Goal: Check status

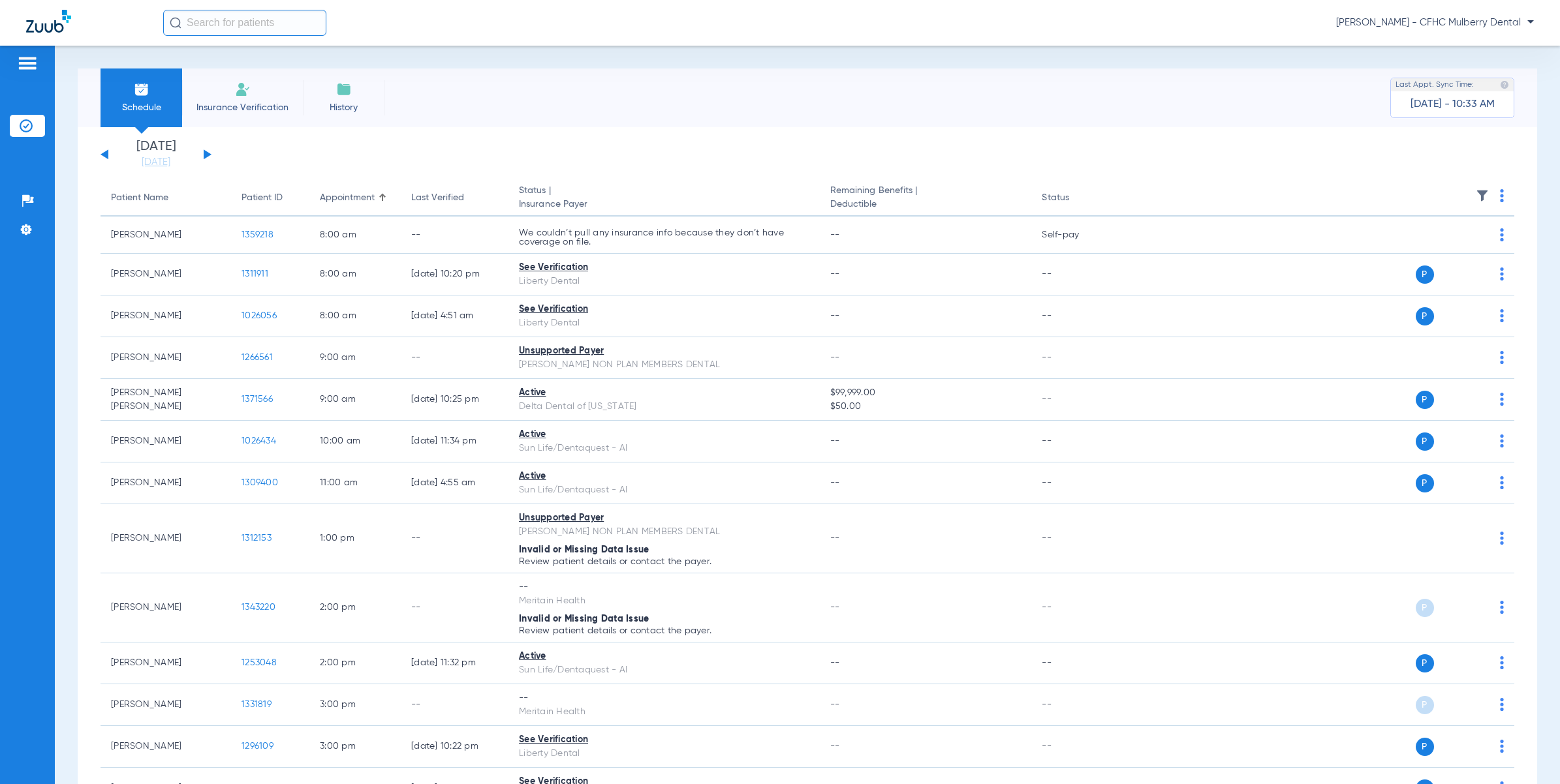
click at [638, 127] on div "Tuesday 06-10-2025 Wednesday 06-11-2025 Thursday 06-12-2025 Friday 06-13-2025 S…" at bounding box center [807, 554] width 1459 height 854
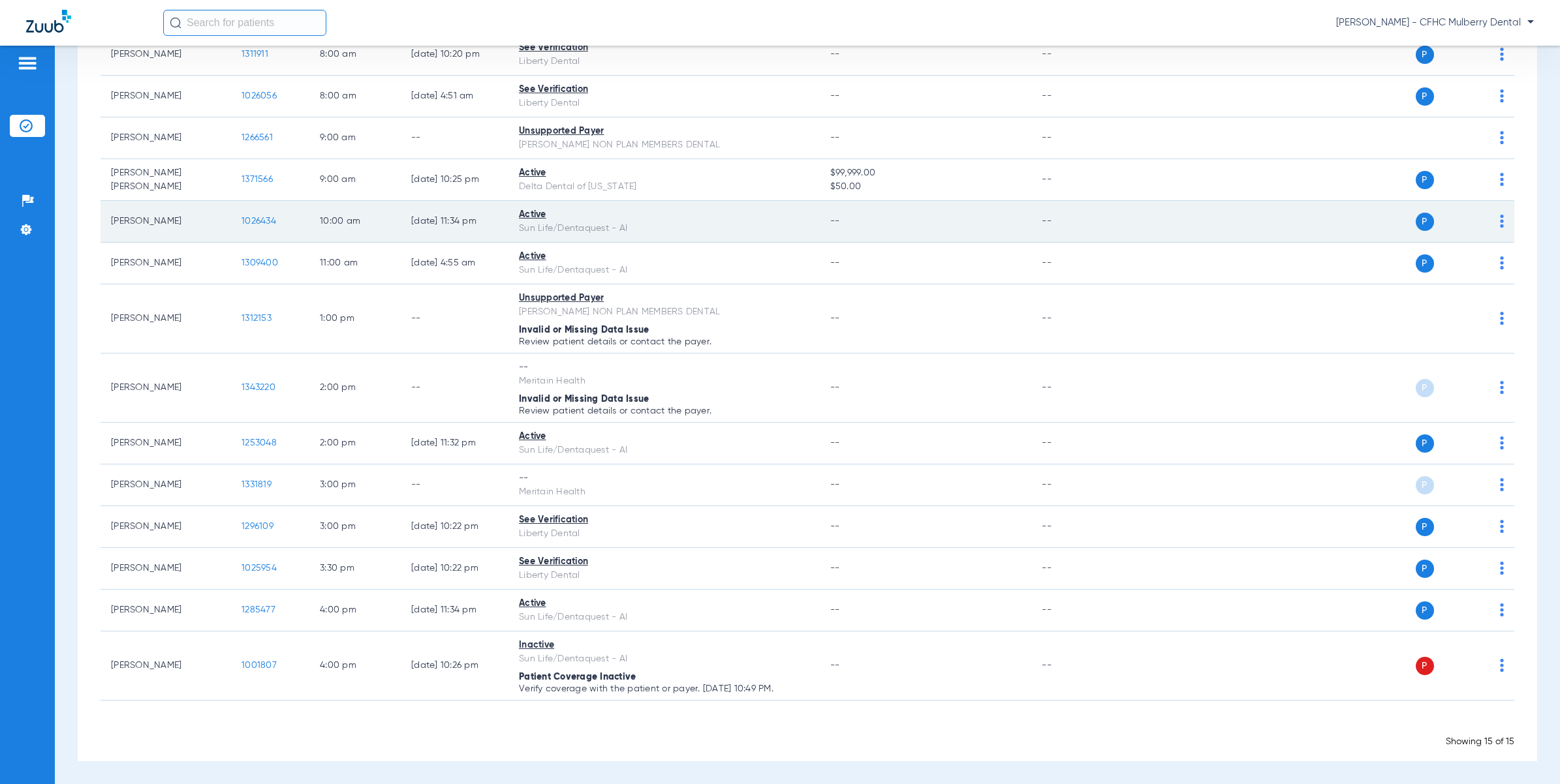
scroll to position [220, 0]
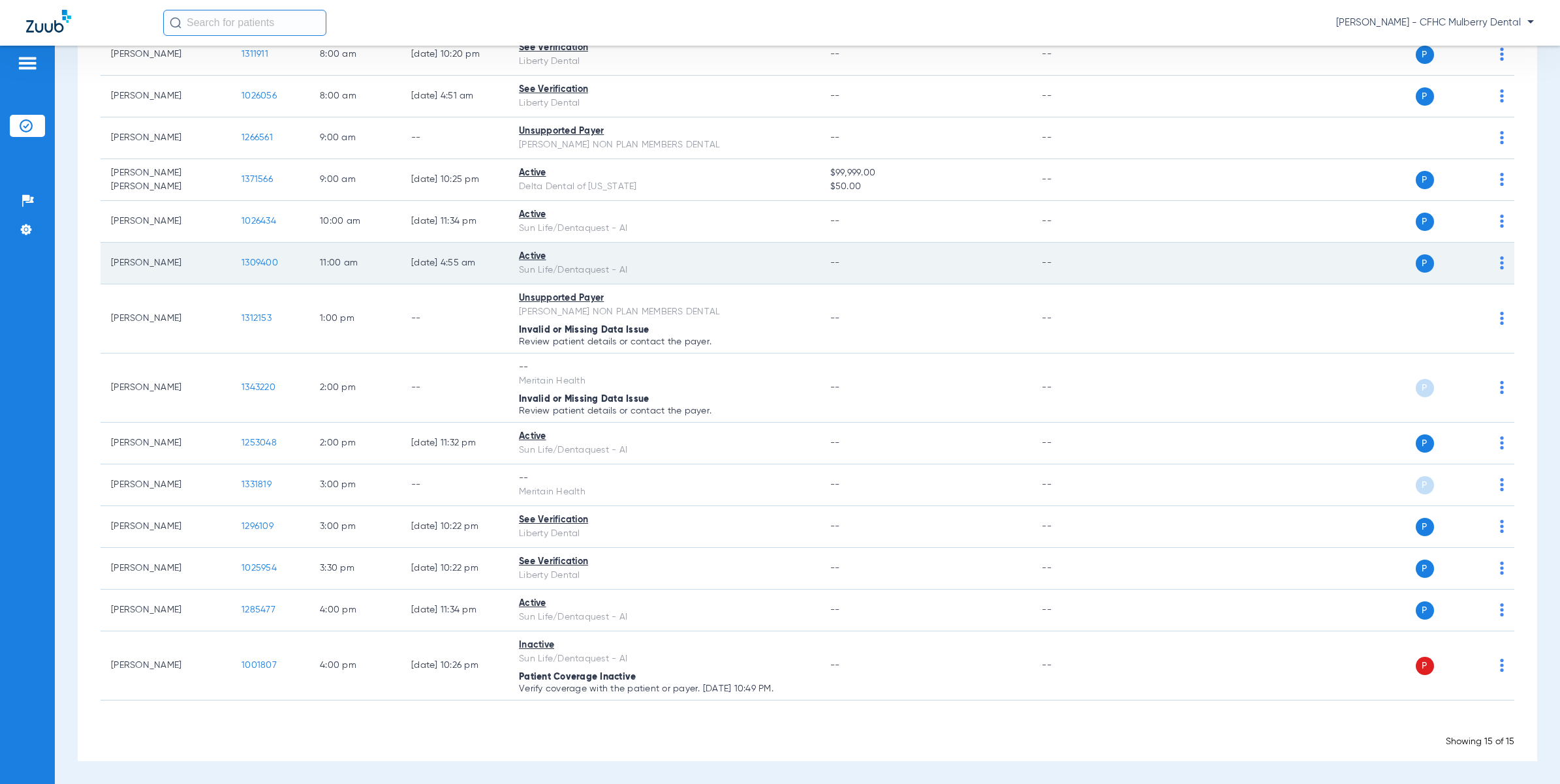
click at [262, 261] on span "1309400" at bounding box center [260, 263] width 37 height 9
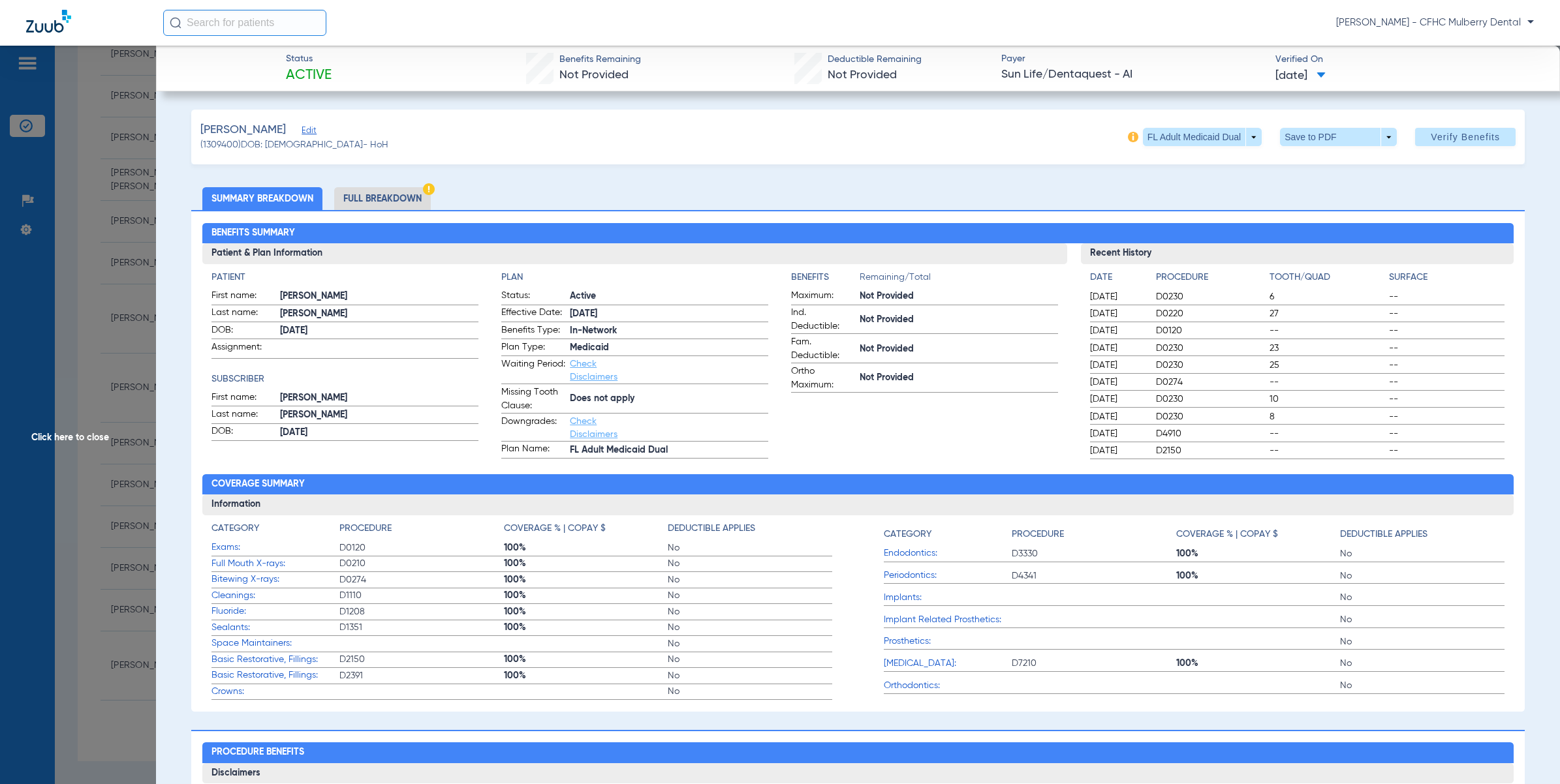
click at [399, 188] on li "Full Breakdown" at bounding box center [382, 198] width 97 height 23
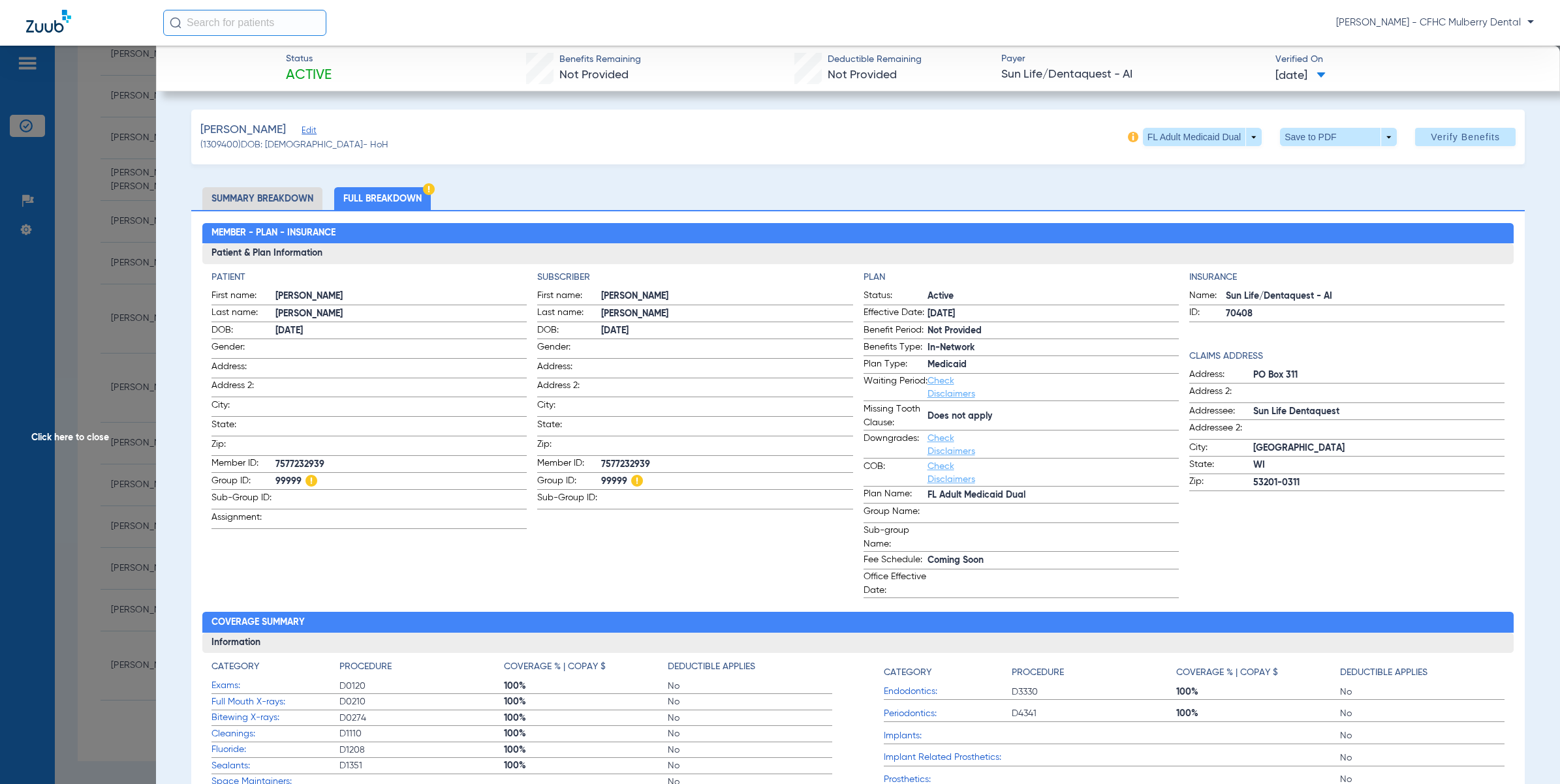
click at [54, 217] on span "Click here to close" at bounding box center [77, 438] width 156 height 784
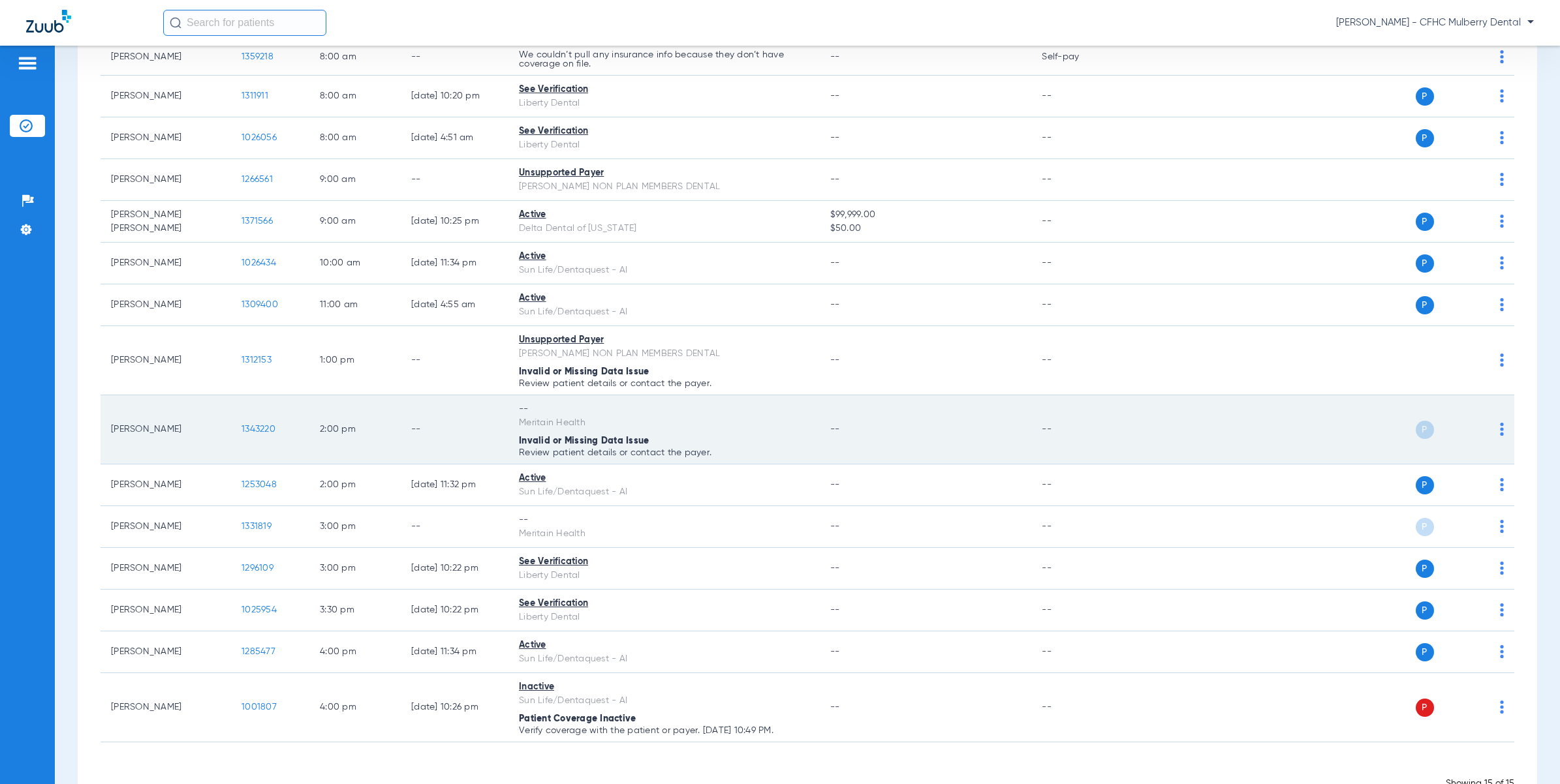
scroll to position [220, 0]
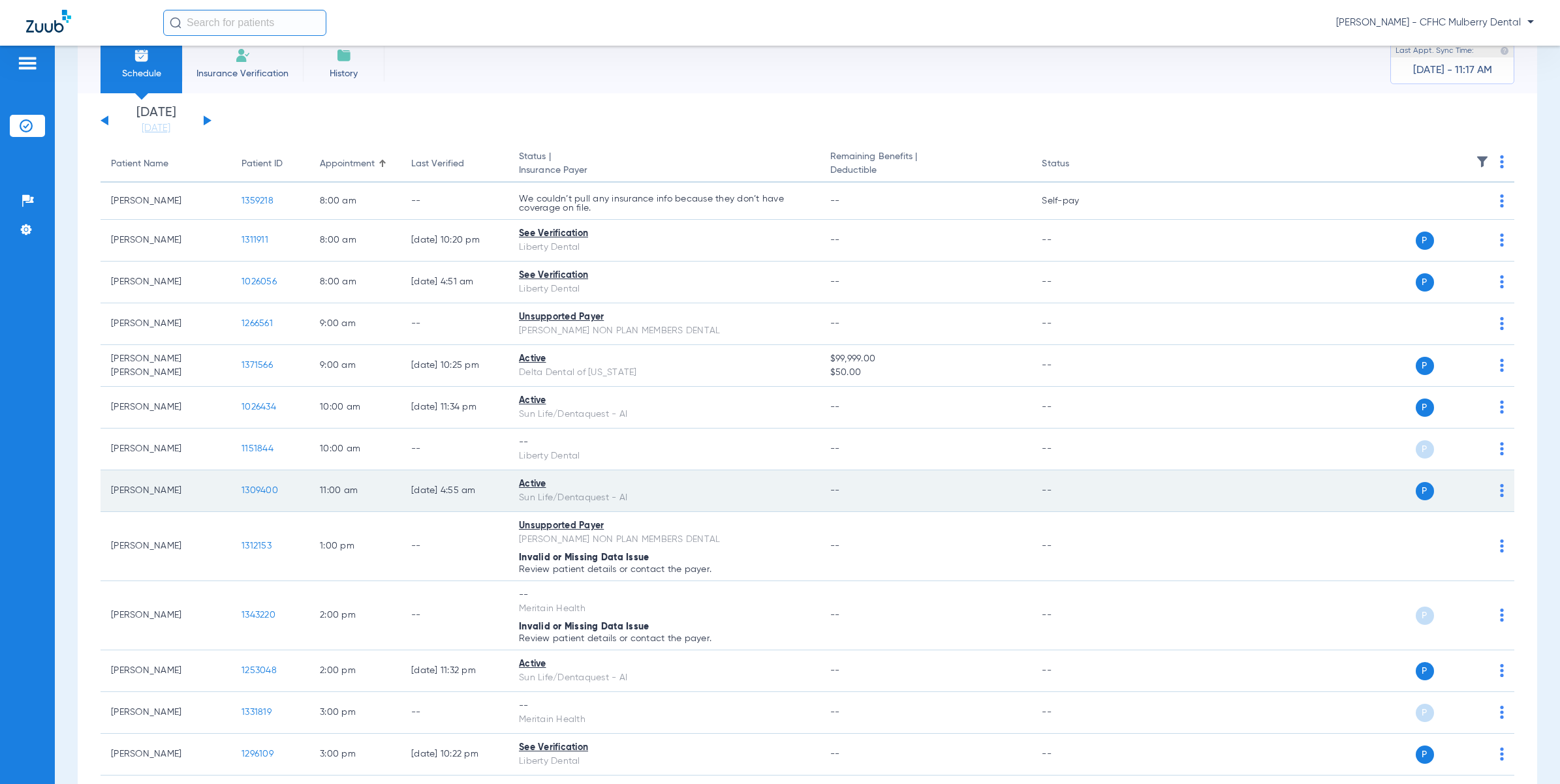
scroll to position [30, 0]
